Goal: Task Accomplishment & Management: Use online tool/utility

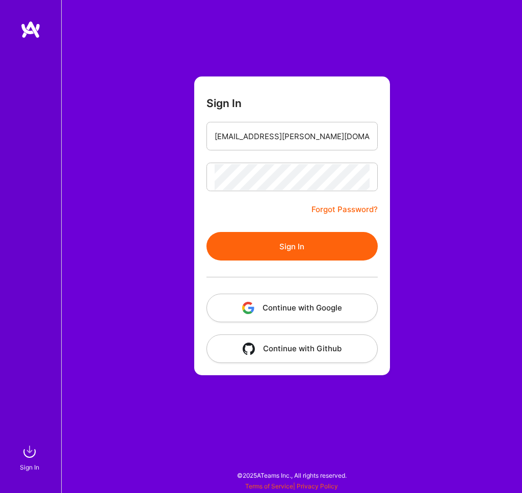
click at [294, 249] on button "Sign In" at bounding box center [292, 246] width 171 height 29
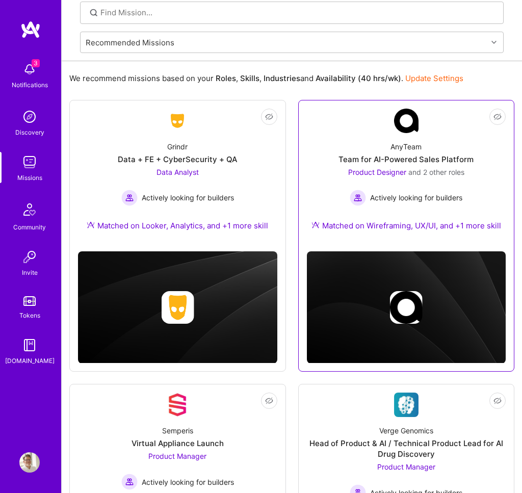
scroll to position [70, 0]
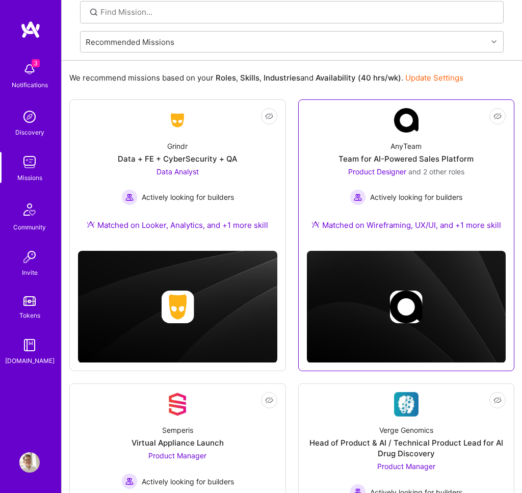
click at [406, 159] on div "Team for AI-Powered Sales Platform" at bounding box center [406, 158] width 135 height 11
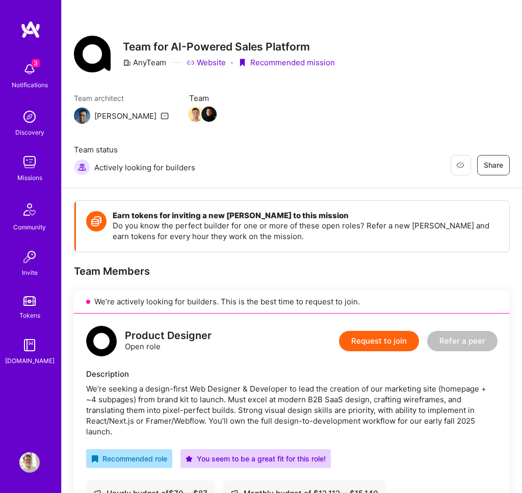
click at [30, 165] on img at bounding box center [29, 162] width 20 height 20
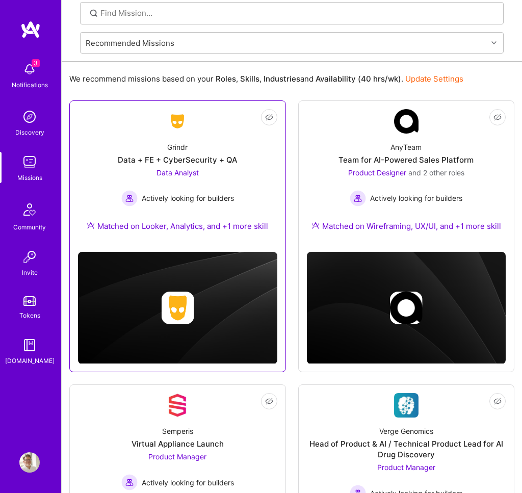
scroll to position [31, 0]
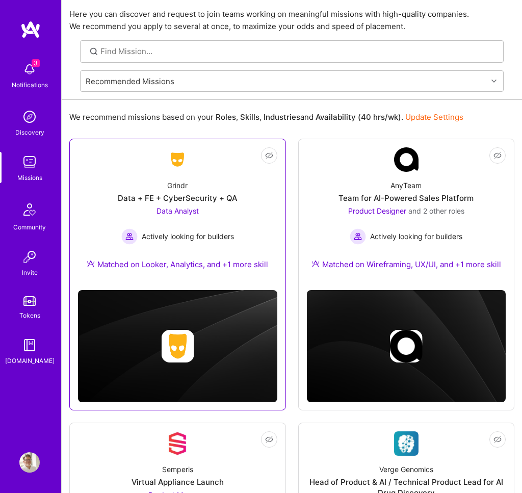
click at [174, 209] on span "Data Analyst" at bounding box center [178, 211] width 42 height 9
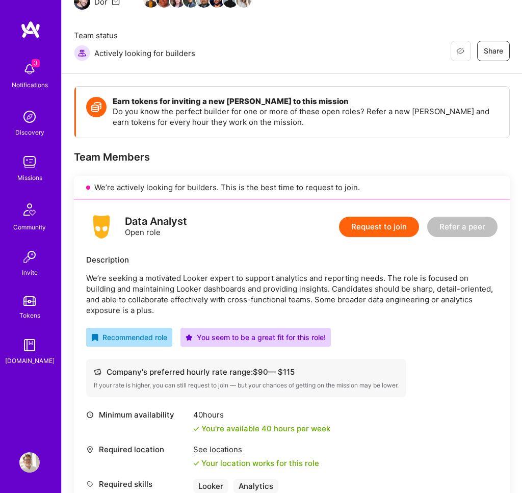
scroll to position [118, 0]
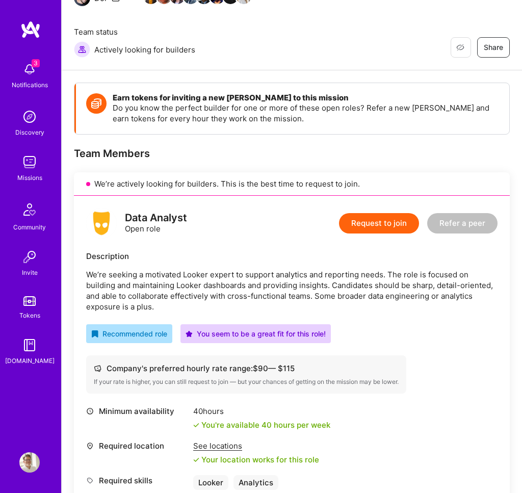
click at [28, 61] on img at bounding box center [29, 69] width 20 height 20
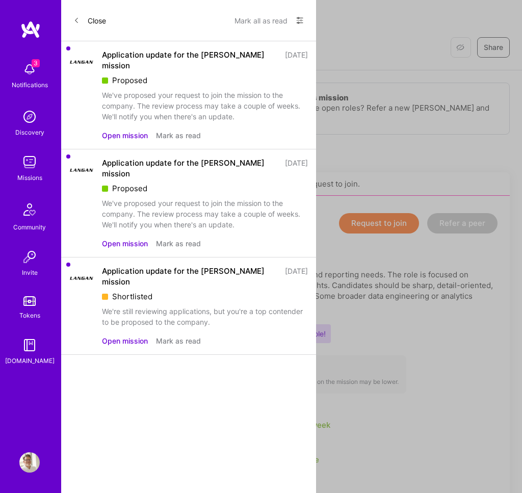
click at [265, 22] on button "Mark all as read" at bounding box center [261, 20] width 53 height 16
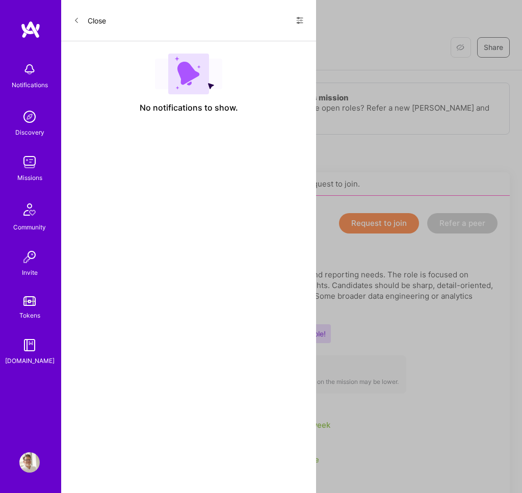
click at [88, 25] on button "Close" at bounding box center [89, 20] width 33 height 16
